Goal: Entertainment & Leisure: Consume media (video, audio)

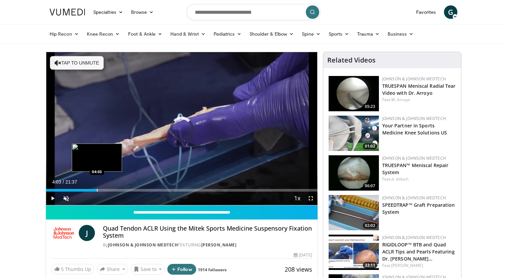
click at [97, 188] on div "Loaded : 3.05% 04:03 04:03" at bounding box center [182, 188] width 272 height 6
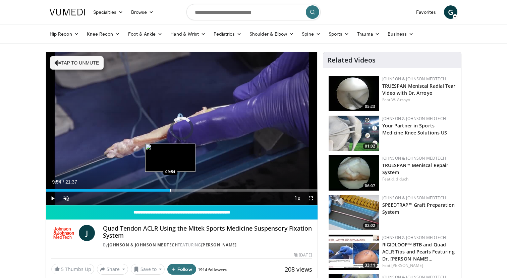
click at [170, 191] on div "Progress Bar" at bounding box center [170, 190] width 1 height 3
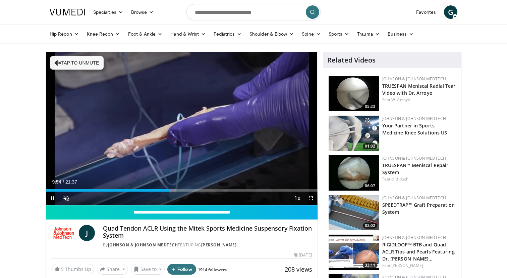
click at [198, 195] on div "Current Time 9:54 / Duration 21:37 Pause Skip Backward Skip Forward Unmute Load…" at bounding box center [182, 197] width 272 height 13
click at [215, 195] on div "Current Time 9:55 / Duration 21:37 Pause Skip Backward Skip Forward Unmute Load…" at bounding box center [182, 197] width 272 height 13
click at [234, 188] on div "Loaded : 50.85% 09:57 14:58" at bounding box center [182, 188] width 272 height 6
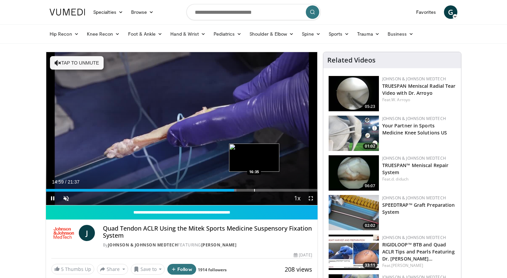
click at [254, 187] on div "Loaded : 70.12% 14:59 16:35" at bounding box center [182, 188] width 272 height 6
click at [275, 191] on div "Current Time 16:35 / Duration 21:37 Pause Skip Backward Skip Forward Unmute Loa…" at bounding box center [182, 197] width 272 height 13
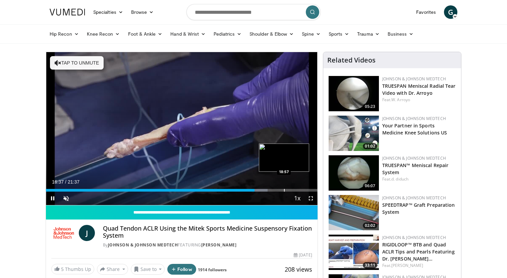
click at [285, 187] on div "Loaded : 81.67% 16:37 18:57" at bounding box center [182, 188] width 272 height 6
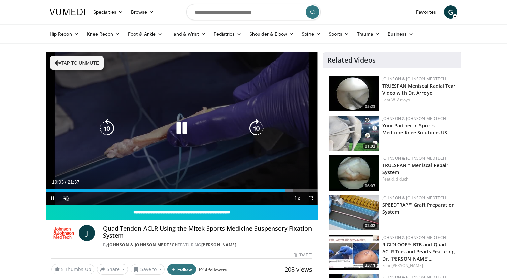
click at [86, 177] on div "10 seconds Tap to unmute" at bounding box center [182, 128] width 272 height 153
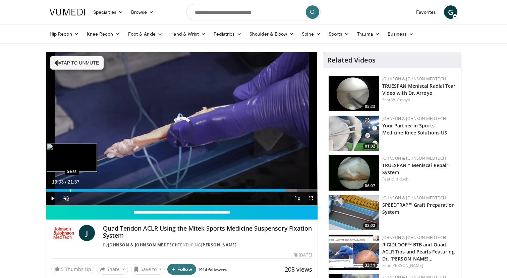
click at [70, 187] on div "Loaded : 92.46% 19:03 01:55" at bounding box center [182, 188] width 272 height 6
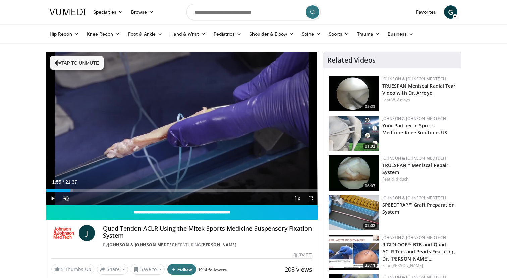
click at [60, 186] on div "Loaded : 10.02% 01:55 01:21" at bounding box center [182, 188] width 272 height 6
click at [55, 186] on div "Loaded : 6.93% 01:10 00:44" at bounding box center [182, 188] width 272 height 6
